Goal: Task Accomplishment & Management: Use online tool/utility

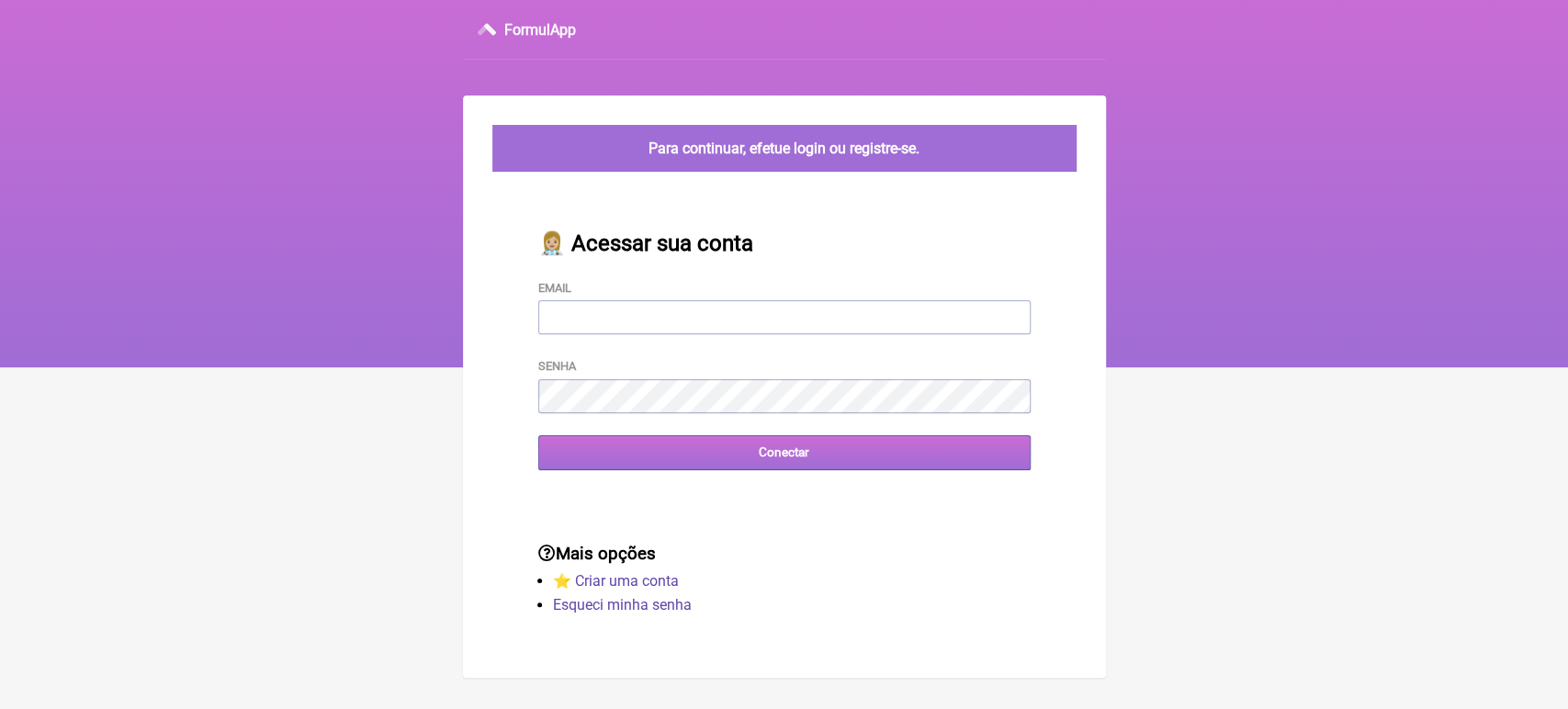
type input "[EMAIL_ADDRESS][DOMAIN_NAME]"
click at [678, 463] on input "Conectar" at bounding box center [784, 452] width 492 height 34
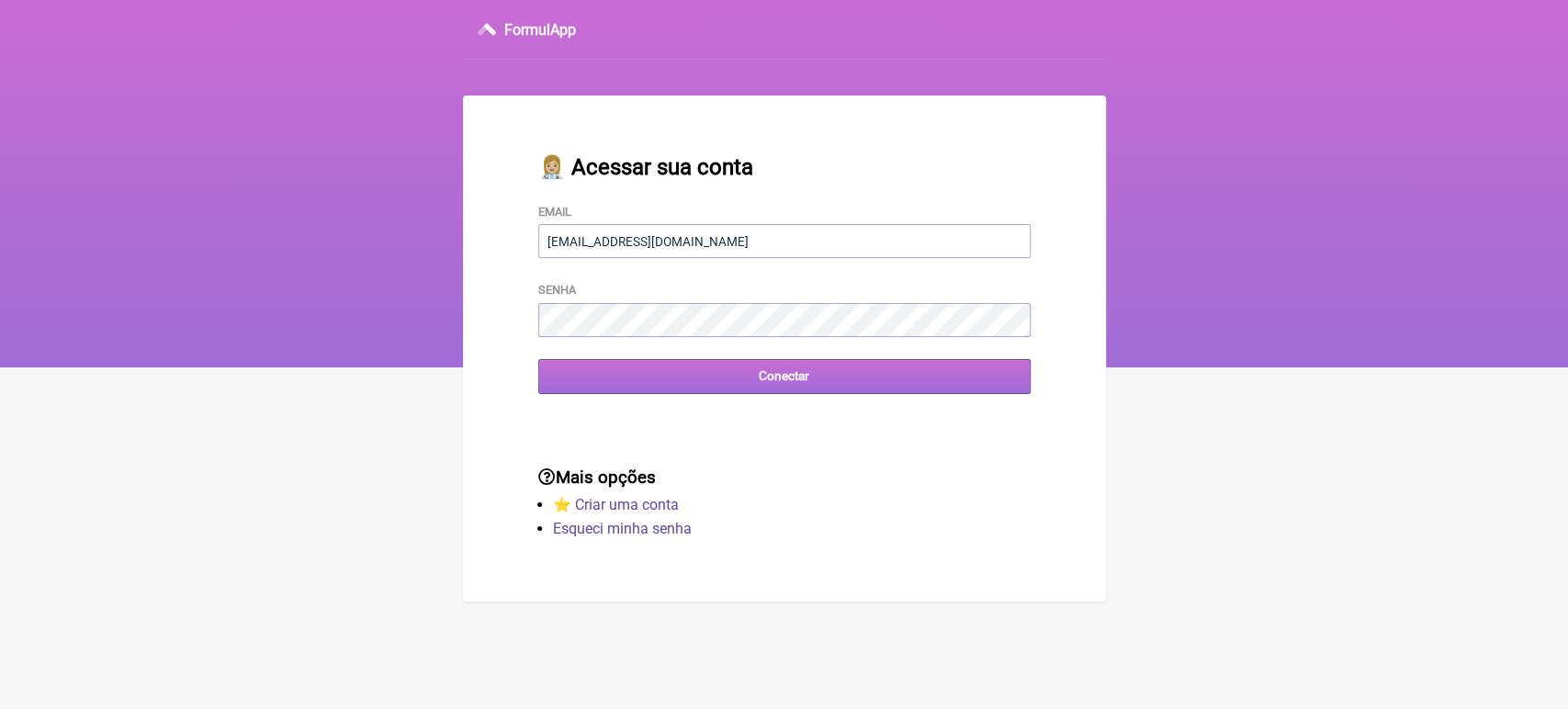
click at [767, 388] on input "Conectar" at bounding box center [784, 377] width 492 height 34
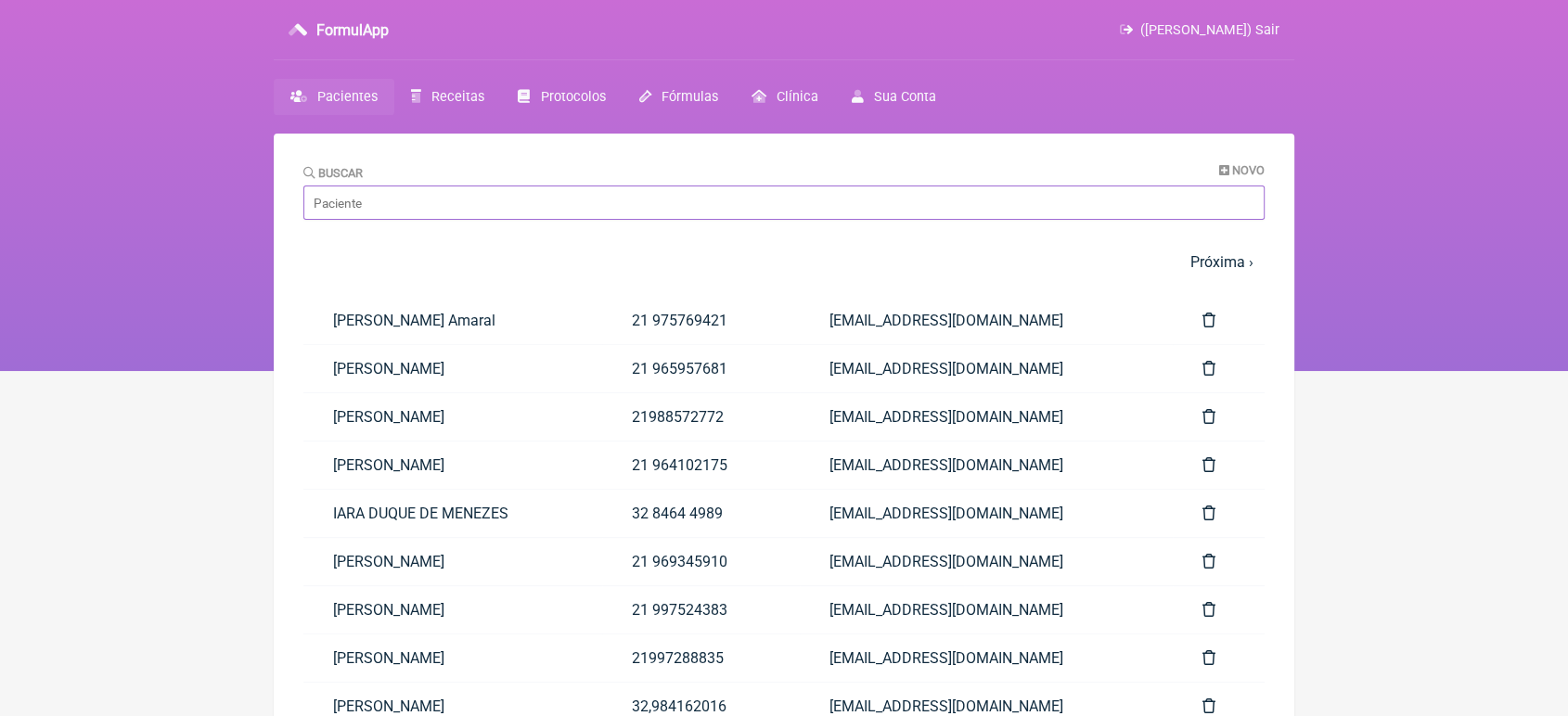
click at [395, 202] on input "Buscar" at bounding box center [784, 203] width 961 height 35
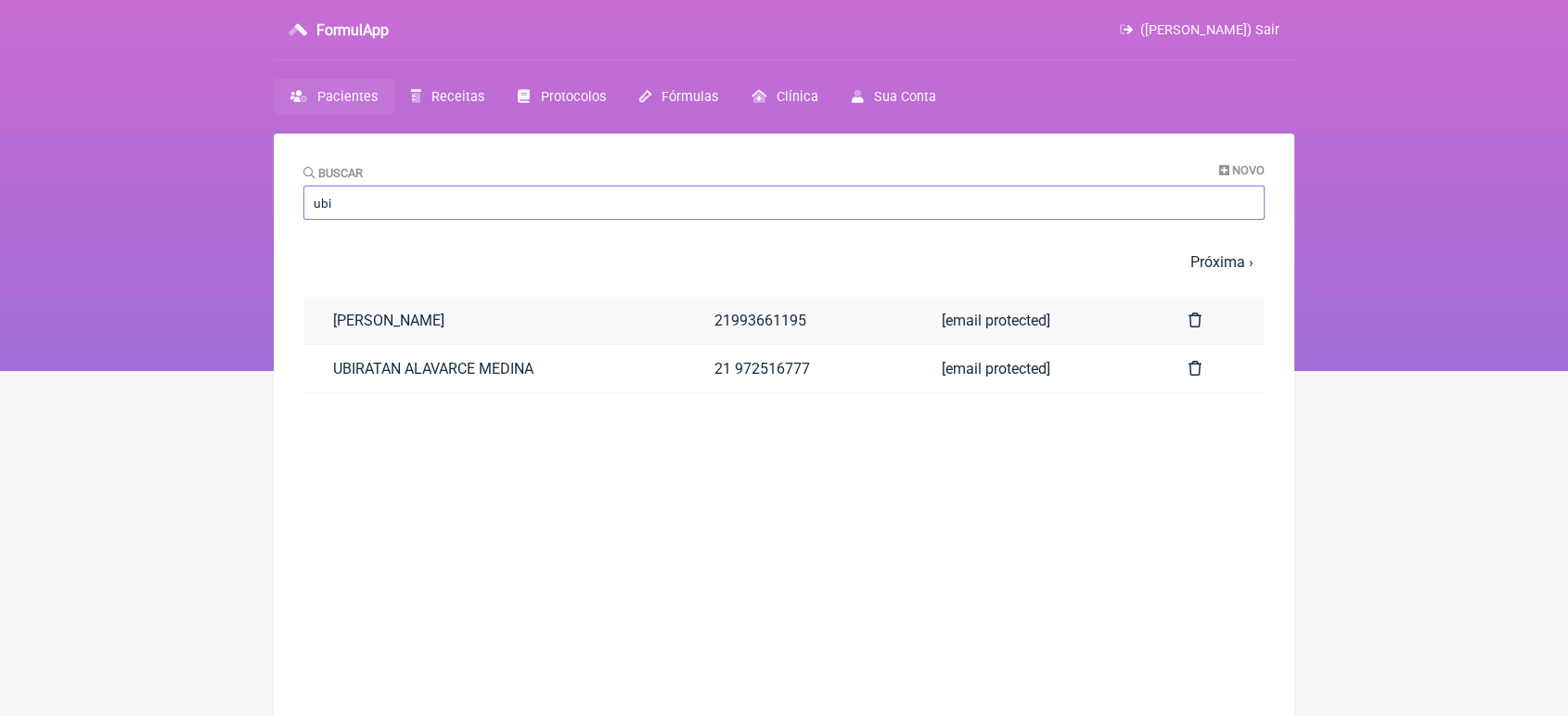
type input "ubi"
click at [356, 316] on link "Ubiratan Alavarce Medina" at bounding box center [494, 320] width 381 height 47
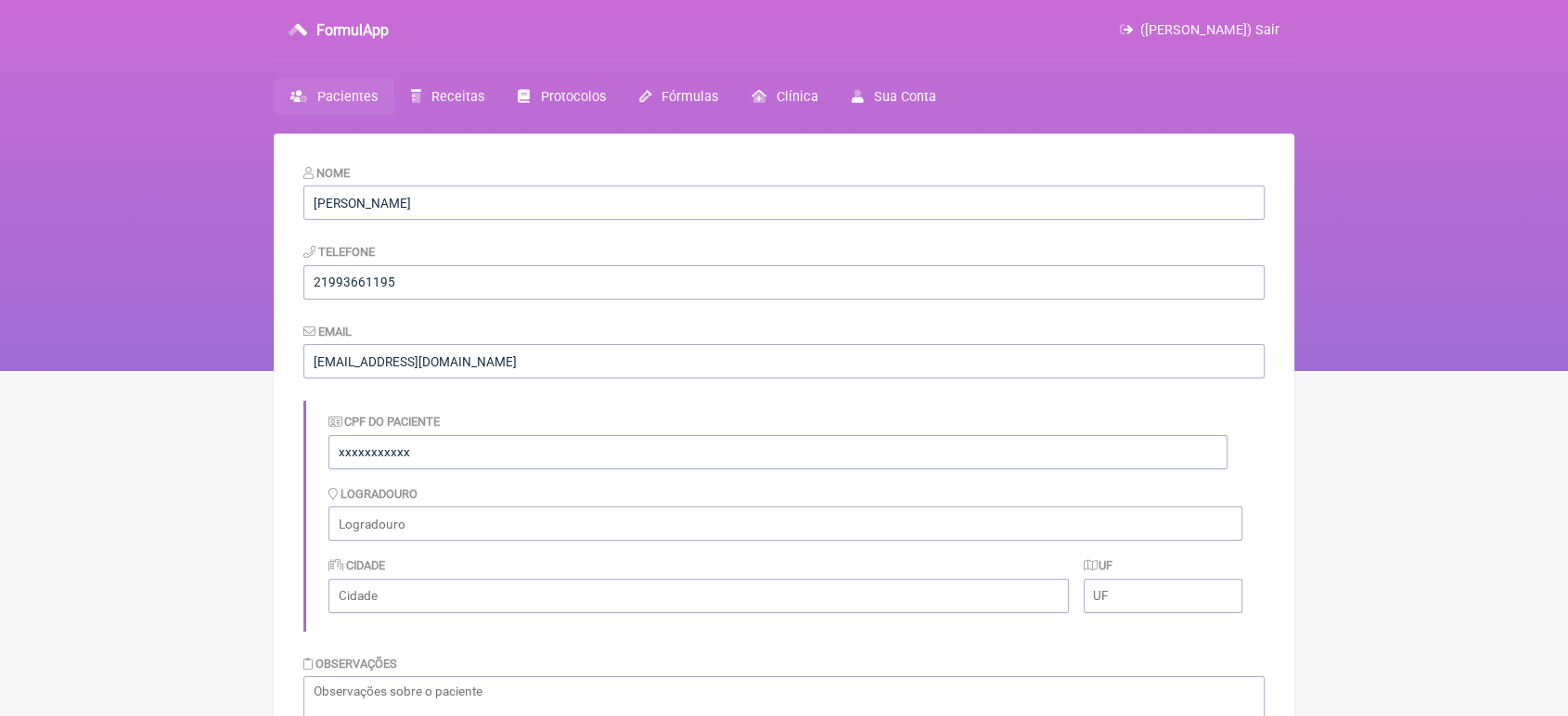
scroll to position [783, 0]
click at [497, 202] on input "Ubiratan Alavarce Medina" at bounding box center [784, 203] width 961 height 35
type input "U"
type input "Ubirata"
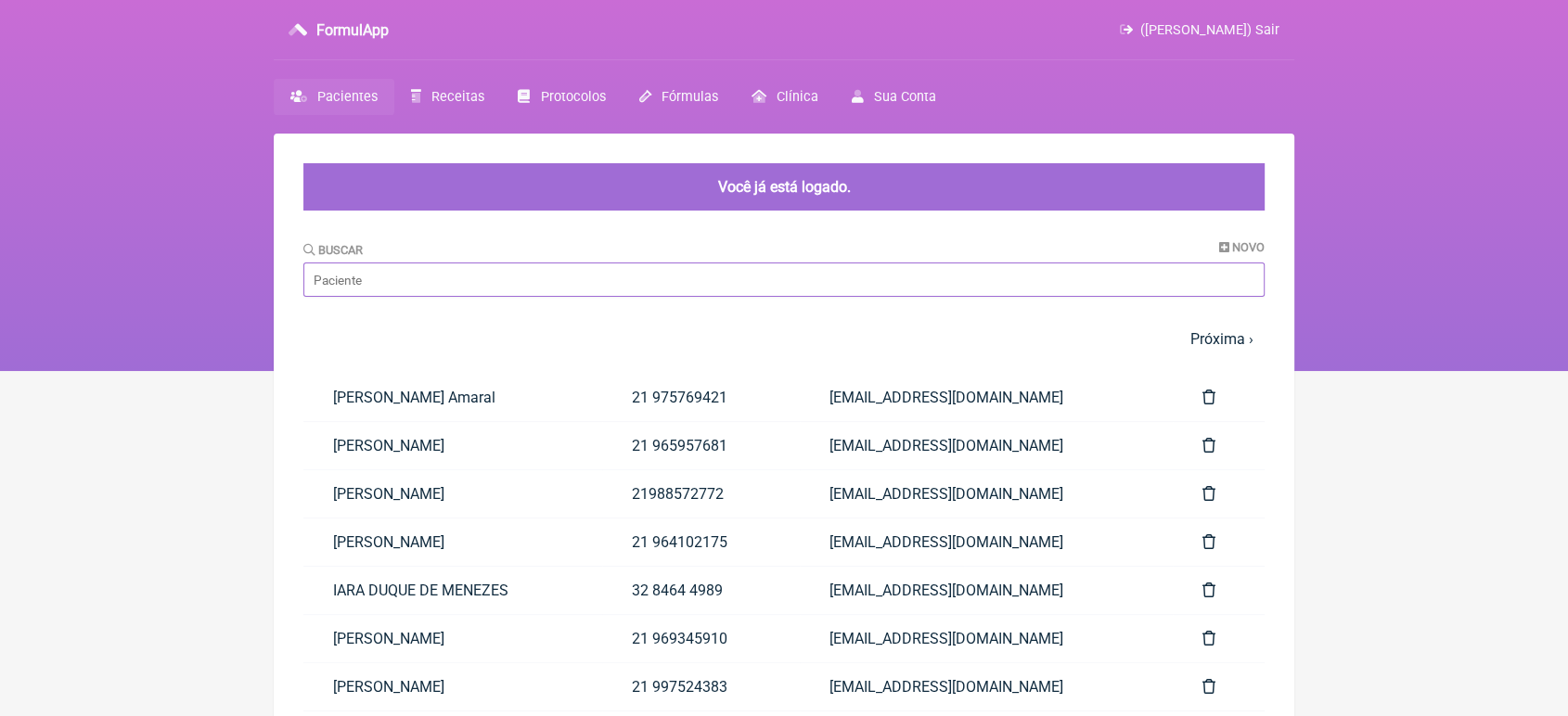
click at [661, 296] on input "Buscar" at bounding box center [784, 280] width 961 height 35
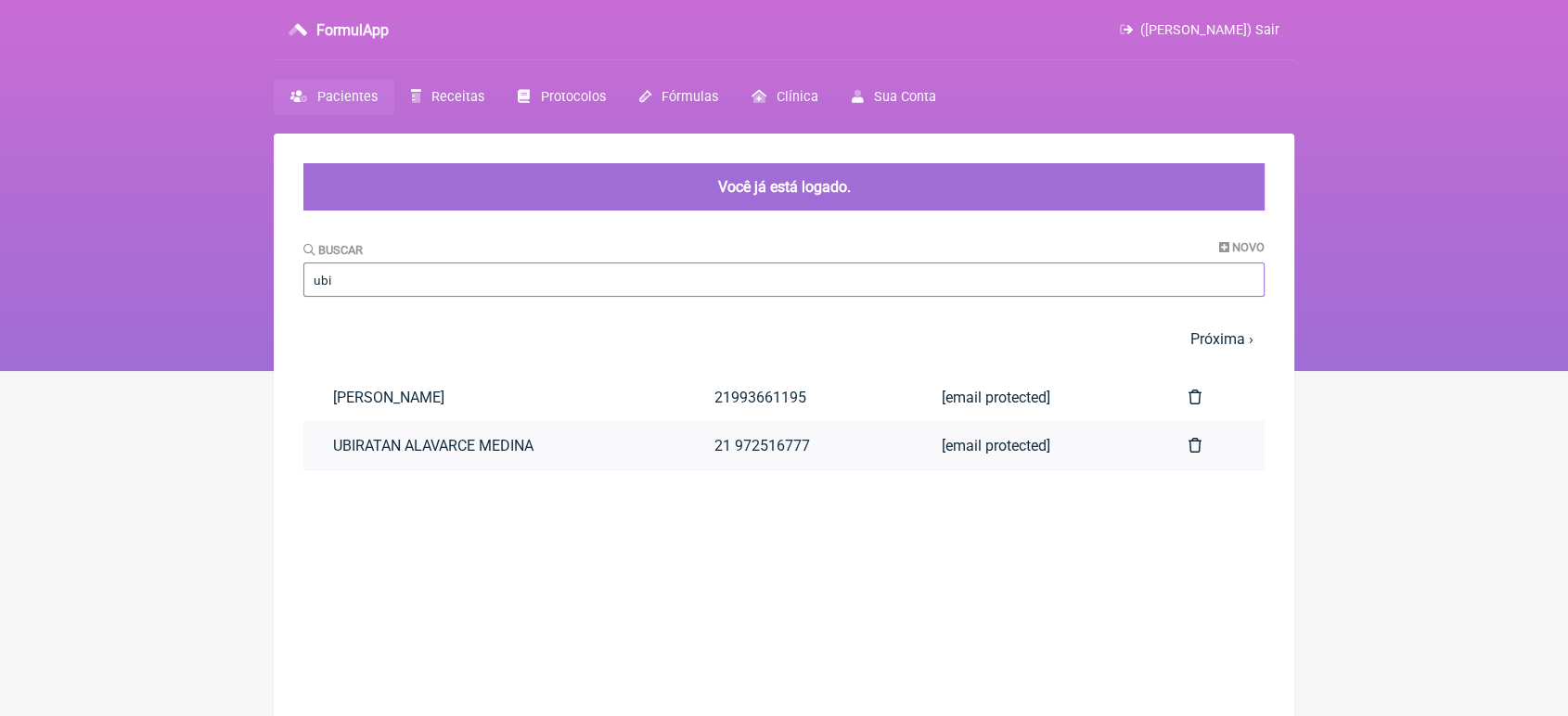
type input "ubi"
click at [341, 439] on link "UBIRATAN ALAVARCE MEDINA" at bounding box center [494, 445] width 381 height 47
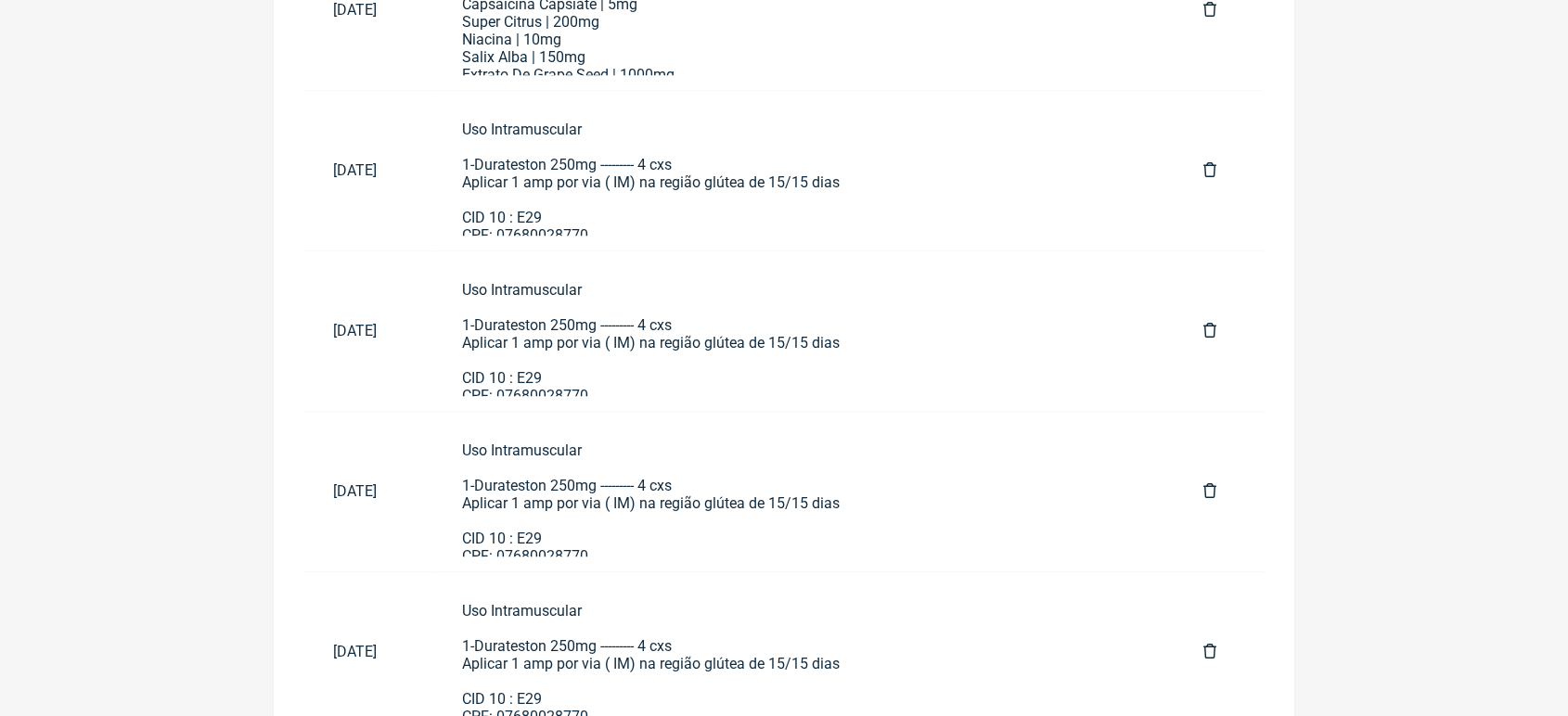
scroll to position [1567, 0]
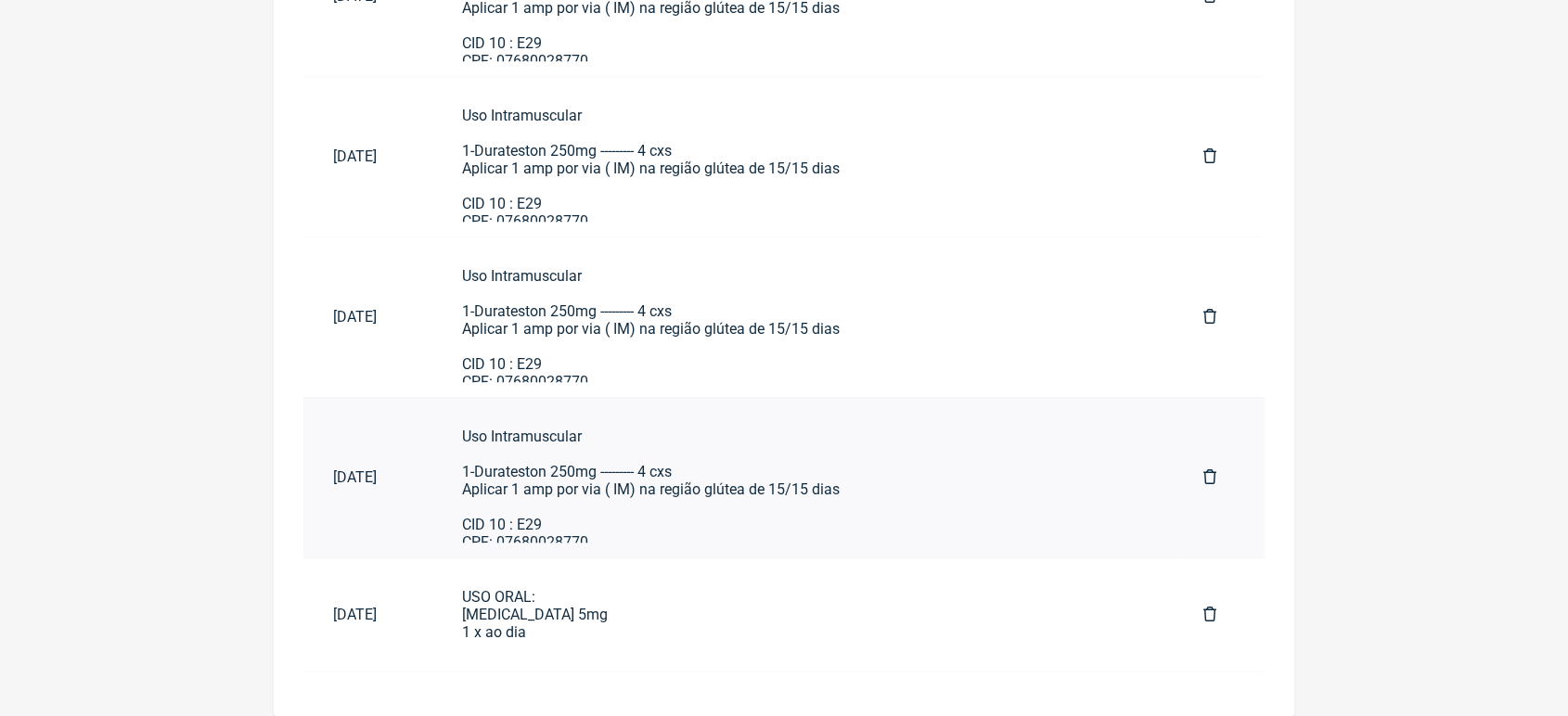
click at [772, 513] on div "Uso Intramuscular 1-Durateston 250mg --------- 4 cxs Aplicar 1 amp por via ( IM…" at bounding box center [803, 490] width 682 height 123
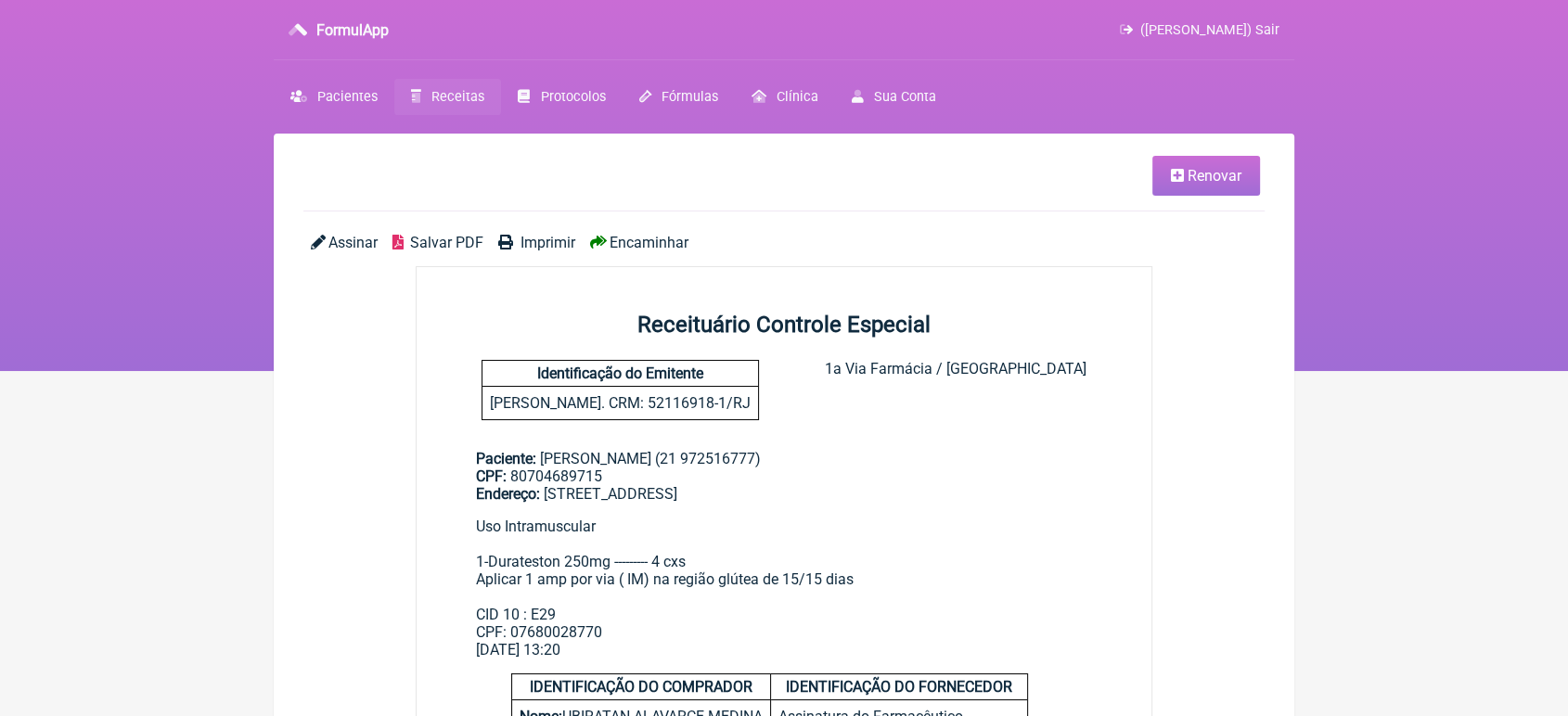
click at [1222, 176] on span "Renovar" at bounding box center [1215, 175] width 54 height 17
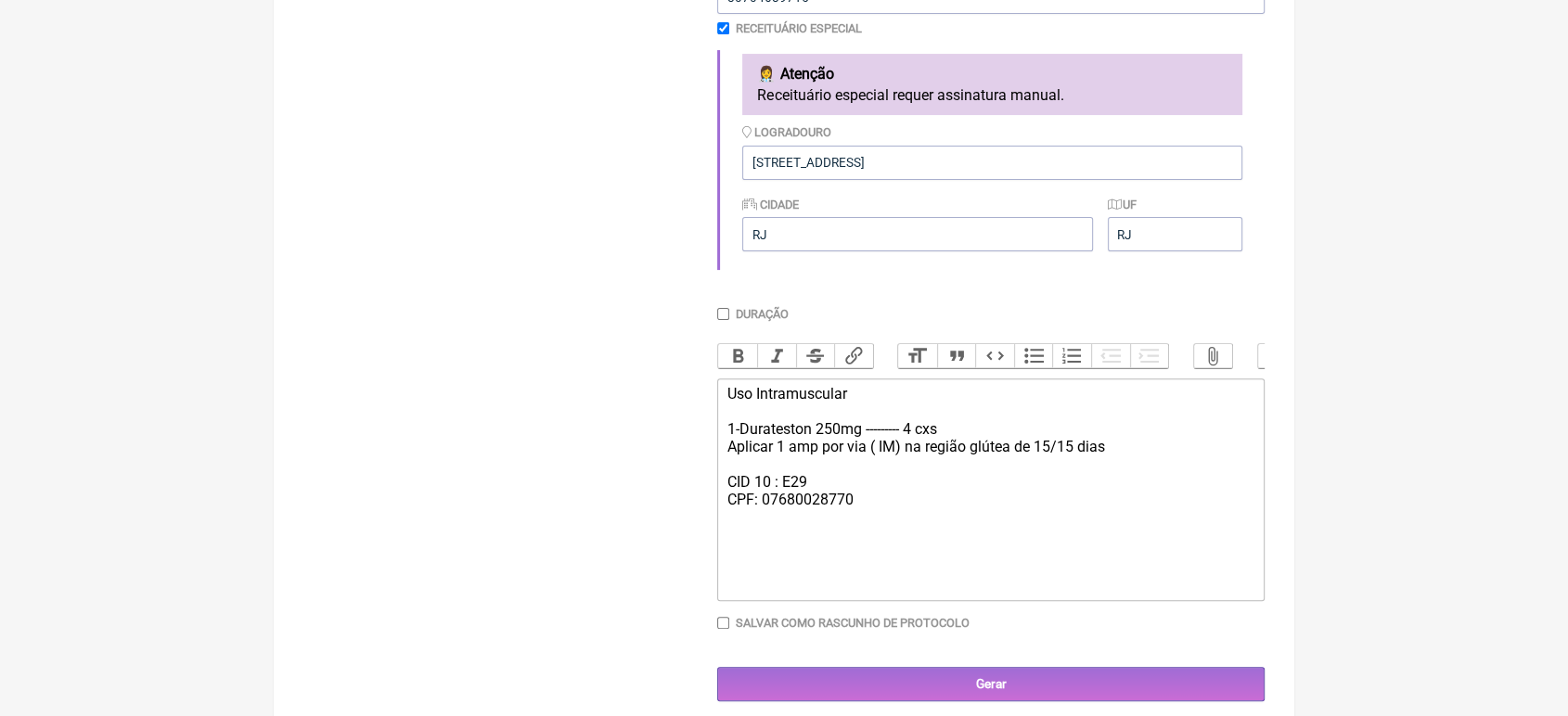
scroll to position [547, 0]
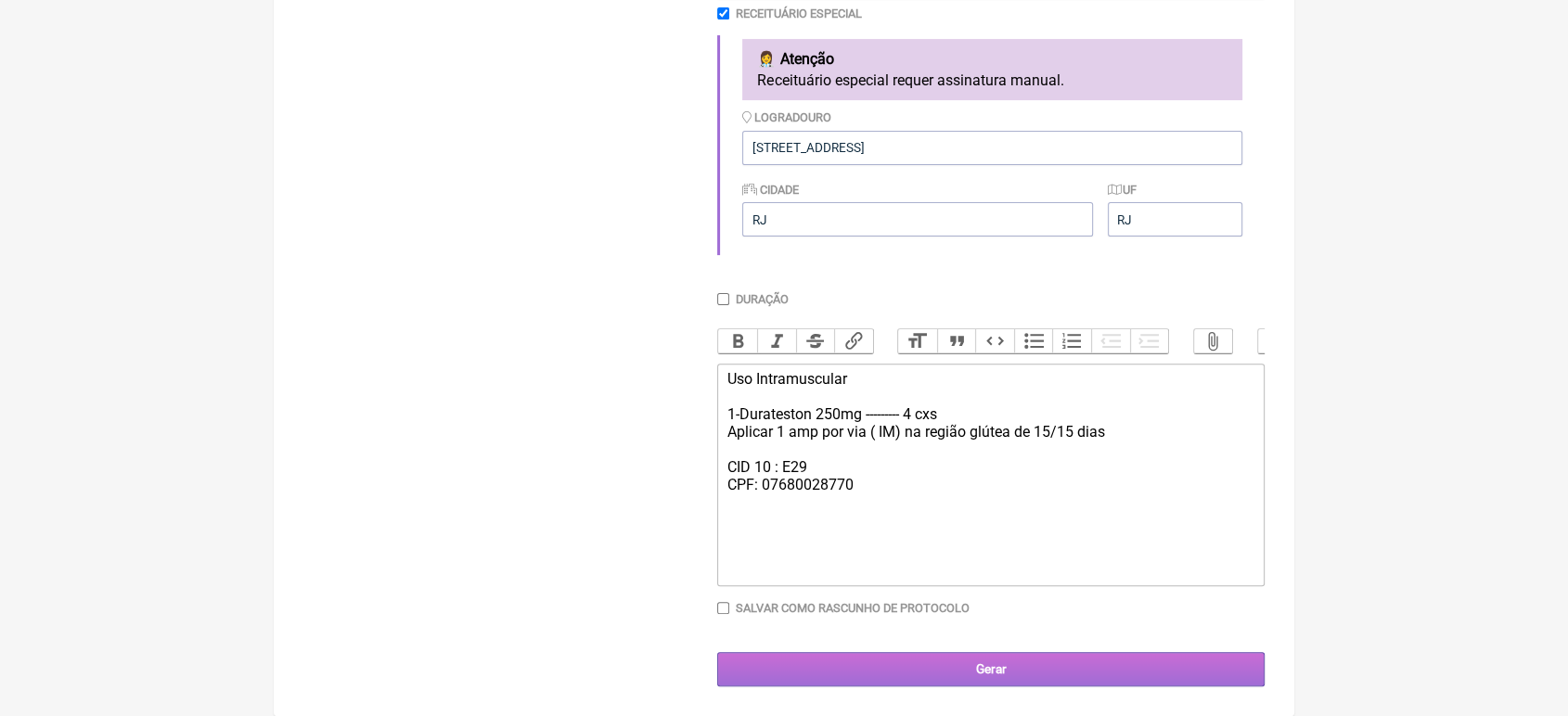
click at [1057, 664] on input "Gerar" at bounding box center [990, 670] width 547 height 35
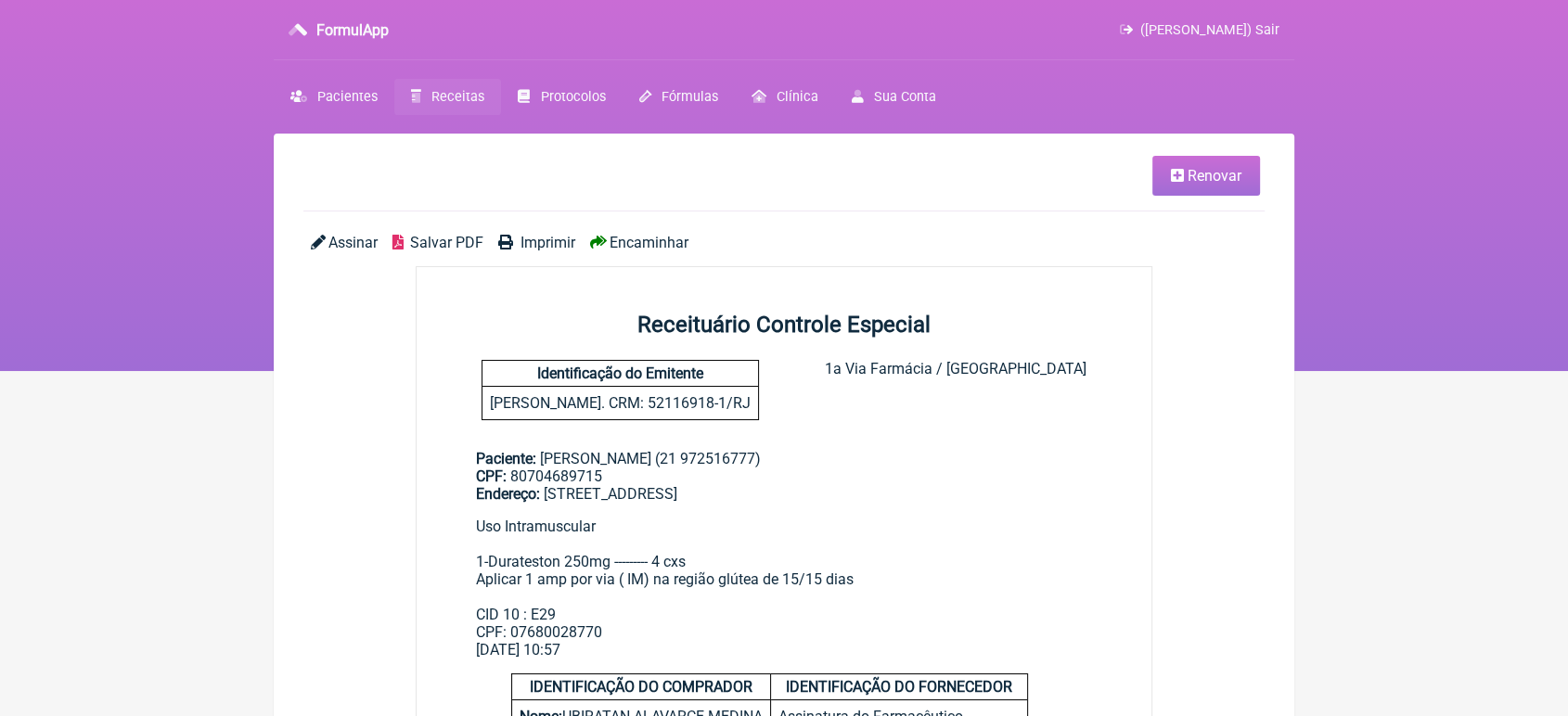
click at [574, 238] on div "Assinar Salvar PDF Imprimir Encaminhar" at bounding box center [784, 251] width 961 height 33
click at [557, 245] on span "Imprimir" at bounding box center [547, 243] width 55 height 17
